Goal: Information Seeking & Learning: Stay updated

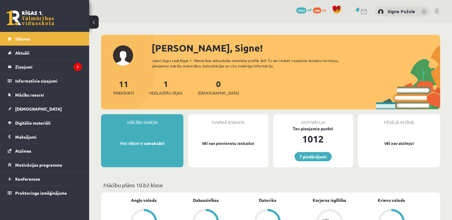
click at [173, 91] on span "Neizlasītās ziņas" at bounding box center [165, 93] width 33 height 6
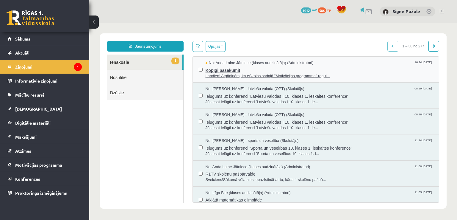
click at [217, 69] on span "Kopīgi pasākumi!" at bounding box center [320, 69] width 228 height 7
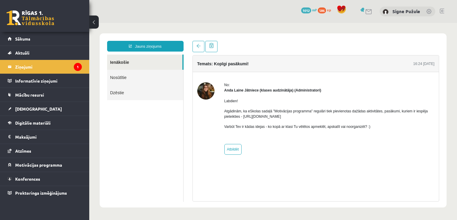
click at [45, 30] on div "0 Dāvanas 1012 mP 586 xp" at bounding box center [44, 16] width 89 height 32
click at [53, 43] on link "Sākums" at bounding box center [45, 39] width 74 height 14
